Goal: Task Accomplishment & Management: Manage account settings

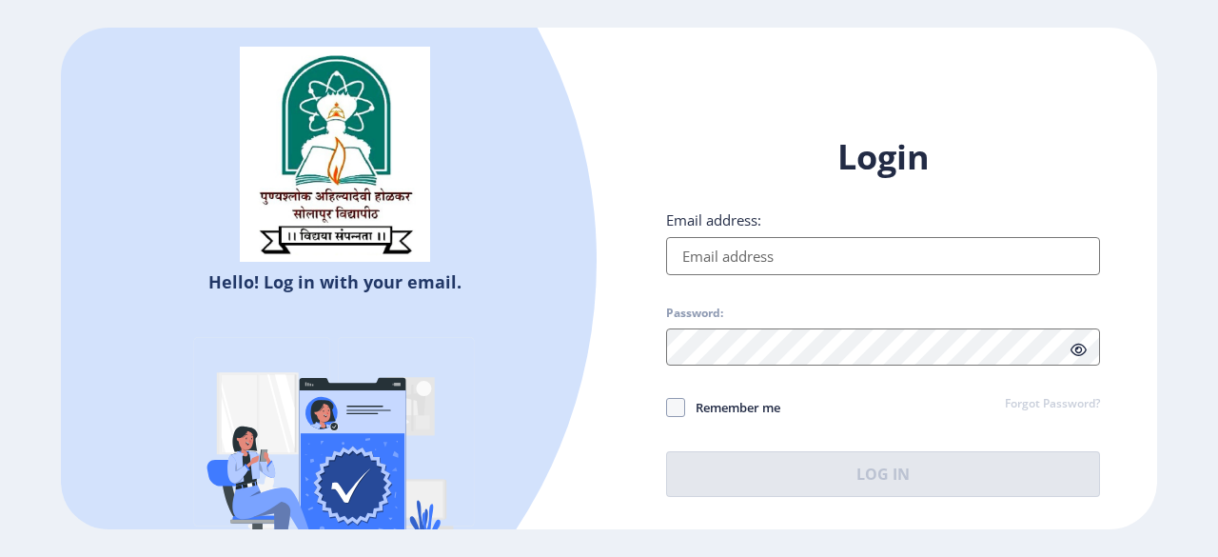
click at [915, 273] on input "Email address:" at bounding box center [883, 256] width 434 height 38
paste input "[EMAIL_ADDRESS][DOMAIN_NAME]"
type input "[EMAIL_ADDRESS][DOMAIN_NAME]"
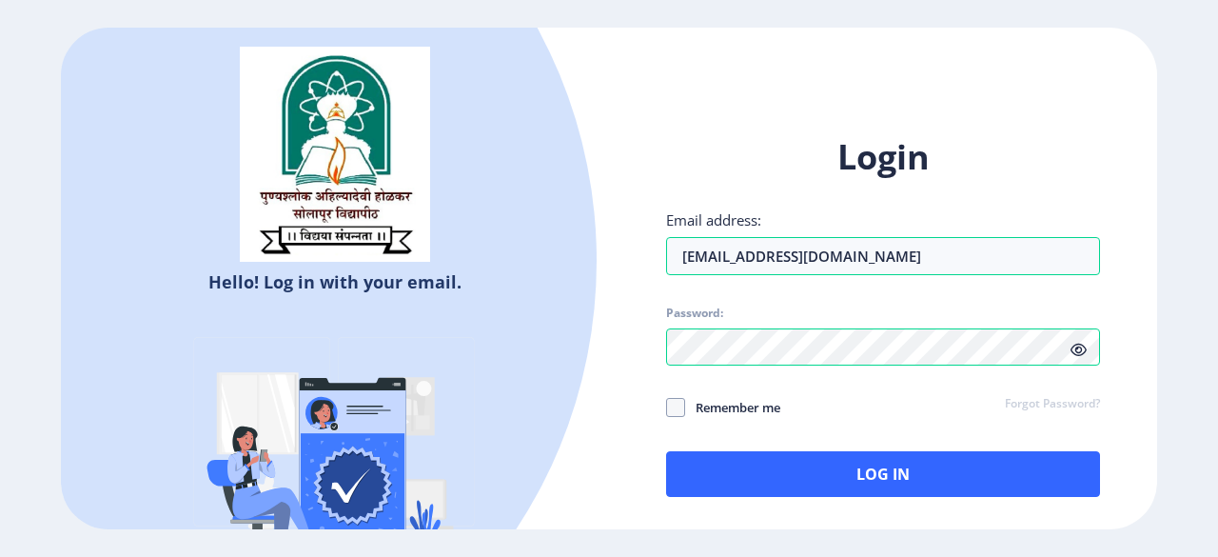
click at [1079, 353] on icon at bounding box center [1079, 350] width 16 height 14
click at [674, 401] on span at bounding box center [675, 407] width 19 height 19
click at [667, 407] on input "Remember me" at bounding box center [666, 407] width 1 height 1
checkbox input "true"
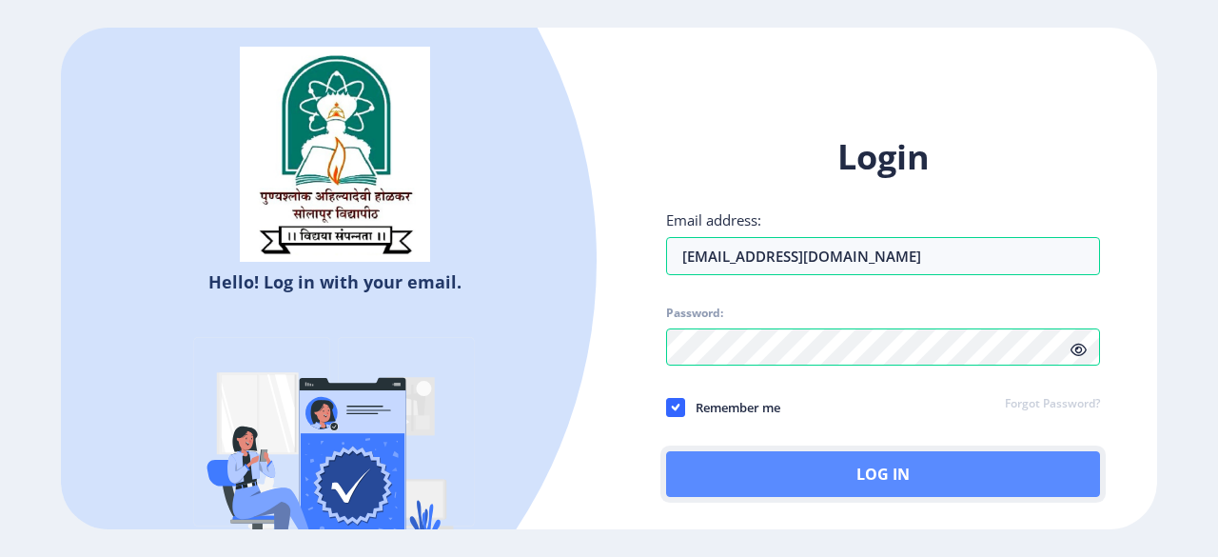
click at [761, 474] on button "Log In" at bounding box center [883, 474] width 434 height 46
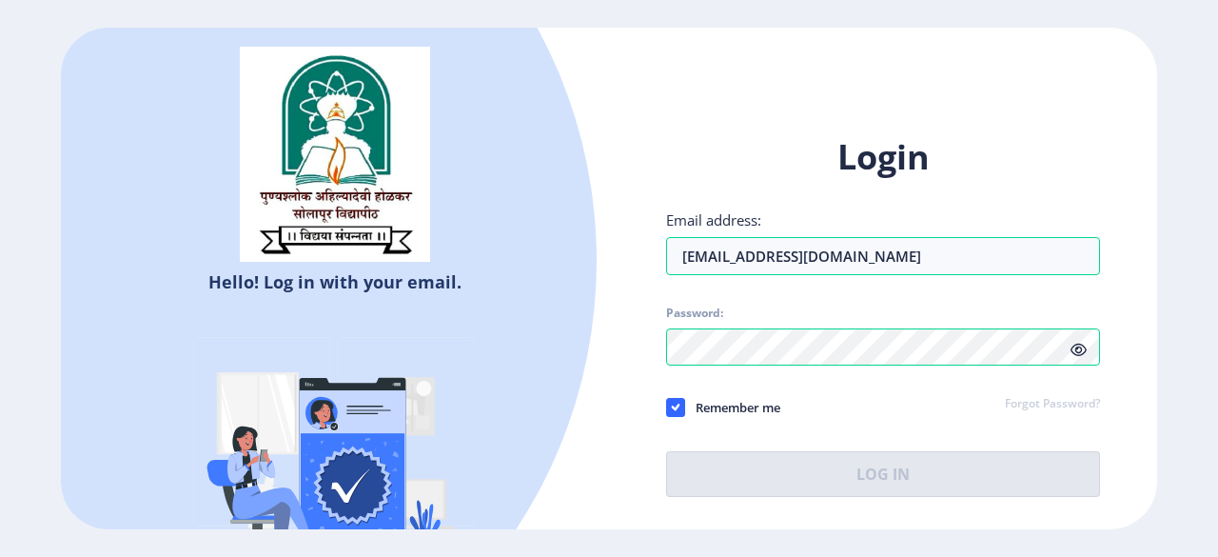
click at [811, 404] on div "Remember me Forgot Password?" at bounding box center [883, 408] width 434 height 25
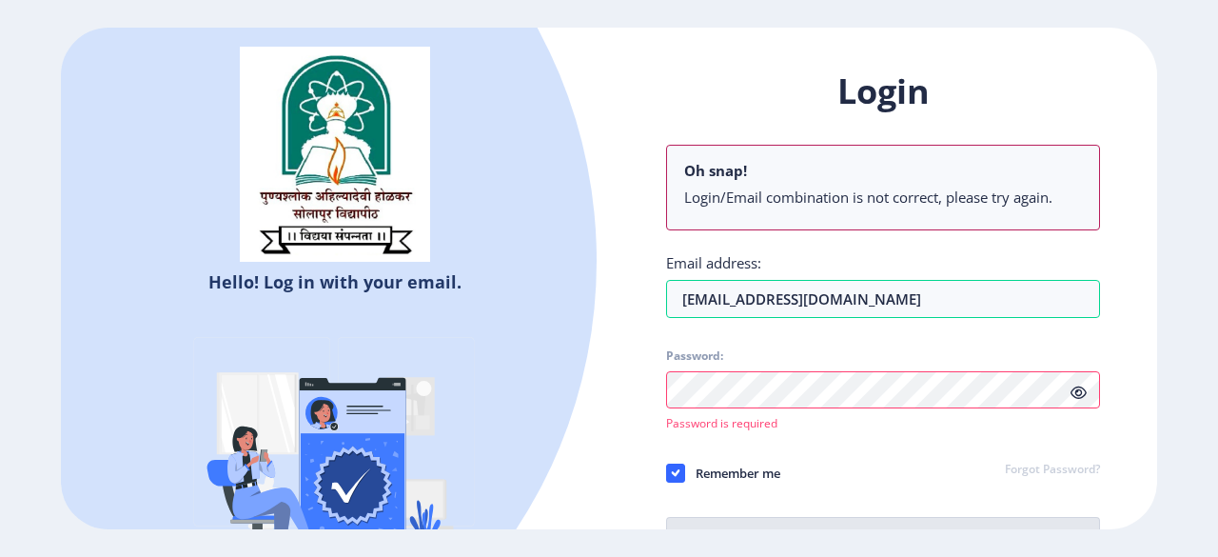
click at [1033, 465] on link "Forgot Password?" at bounding box center [1052, 470] width 95 height 17
